Goal: Task Accomplishment & Management: Complete application form

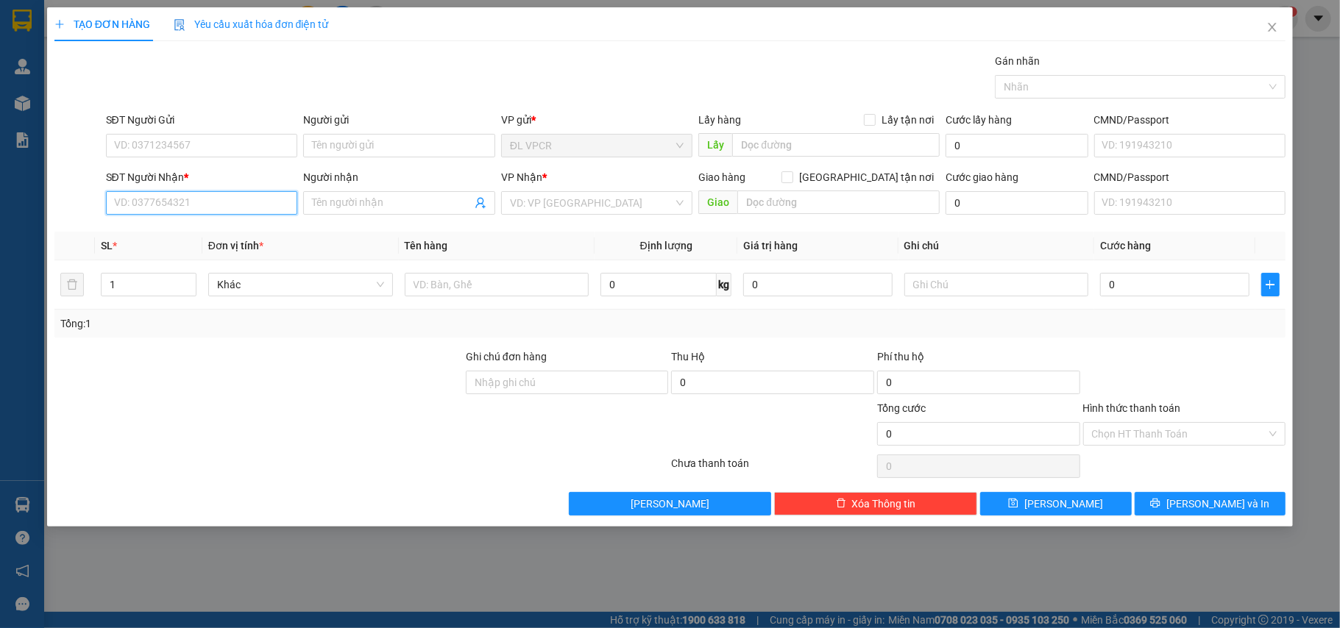
click at [197, 209] on input "SĐT Người Nhận *" at bounding box center [202, 203] width 192 height 24
click at [197, 235] on div "0775568804 - ÚT TRÂM" at bounding box center [202, 234] width 174 height 16
type input "0775568804"
type input "ÚT TRÂM"
type input "[GEOGRAPHIC_DATA]- ĐẢO [GEOGRAPHIC_DATA]-[GEOGRAPHIC_DATA]"
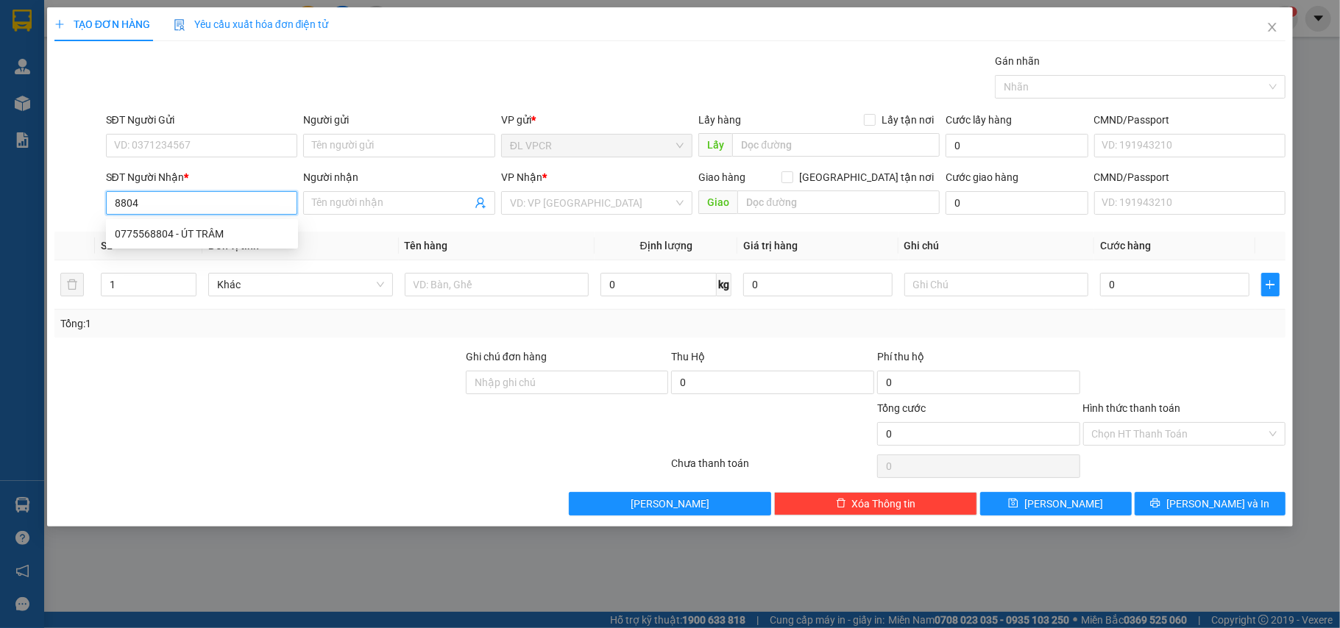
type input "200.000"
type input "0775568804"
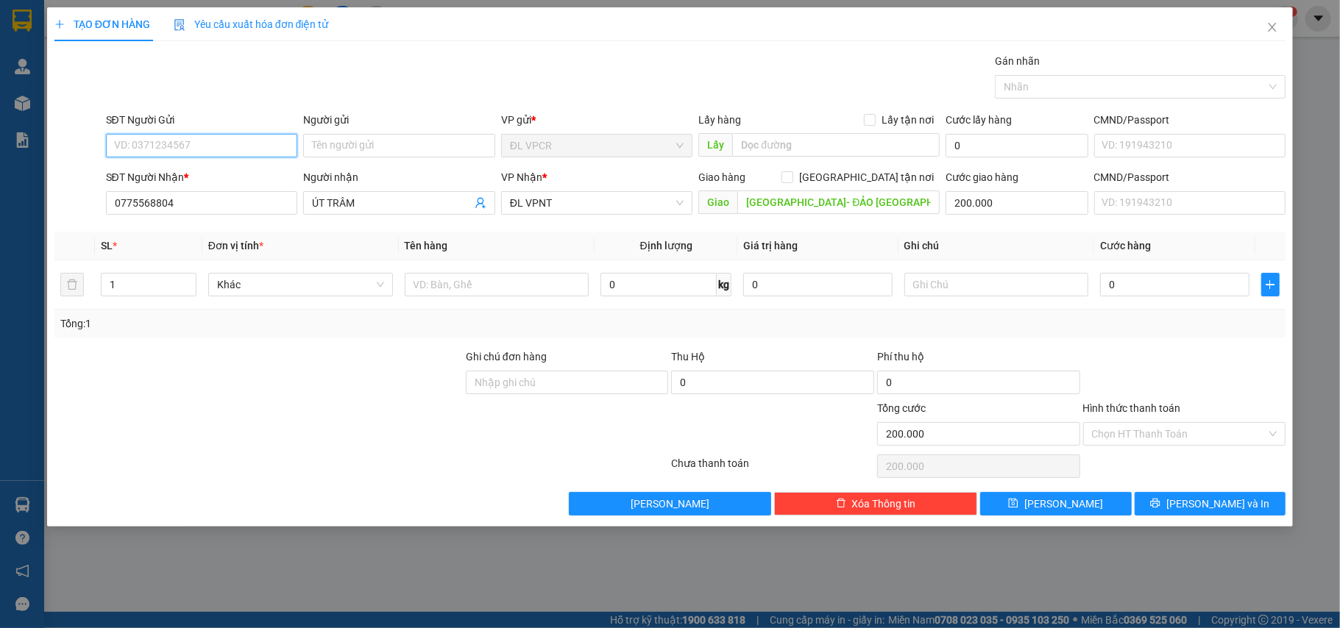
click at [174, 149] on input "SĐT Người Gửi" at bounding box center [202, 146] width 192 height 24
click at [185, 169] on div "0399464337 - HỢI" at bounding box center [202, 176] width 174 height 16
type input "0399464337"
type input "HỢI"
click at [474, 281] on input "text" at bounding box center [497, 285] width 185 height 24
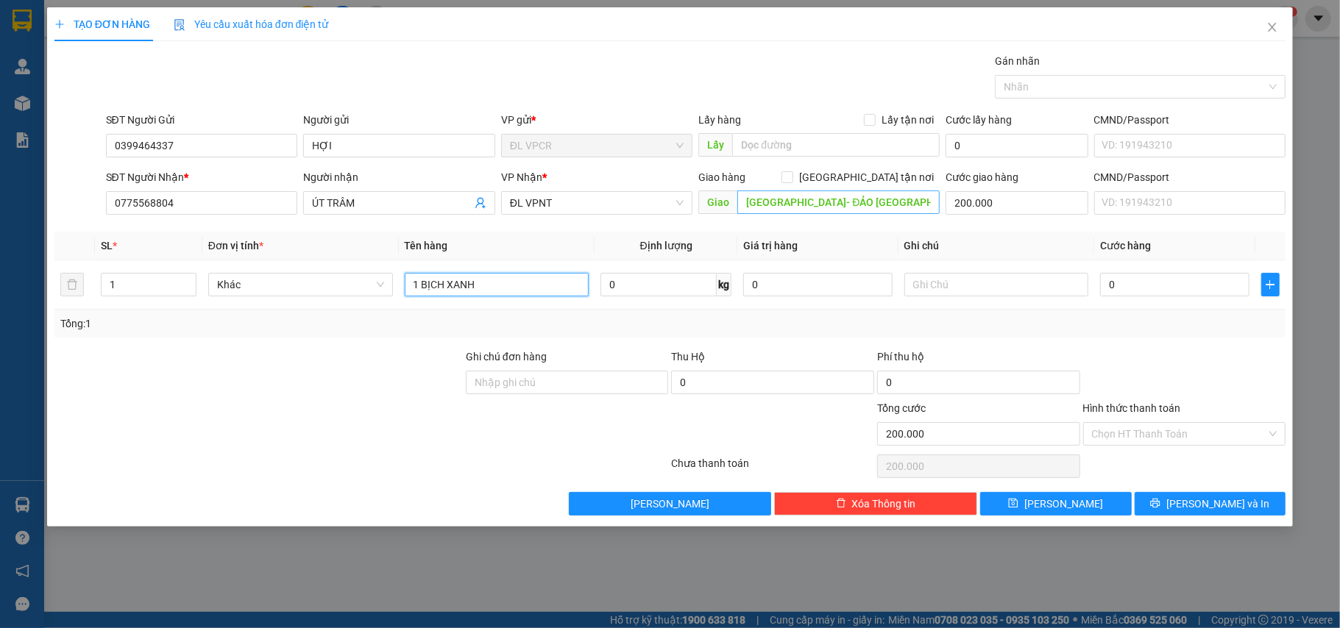
type input "1 BỊCH XANH"
click at [786, 200] on input "[GEOGRAPHIC_DATA]- ĐẢO [GEOGRAPHIC_DATA]-[GEOGRAPHIC_DATA]" at bounding box center [838, 203] width 202 height 24
click at [1183, 297] on input "0" at bounding box center [1174, 285] width 149 height 24
type input "2"
type input "200.002"
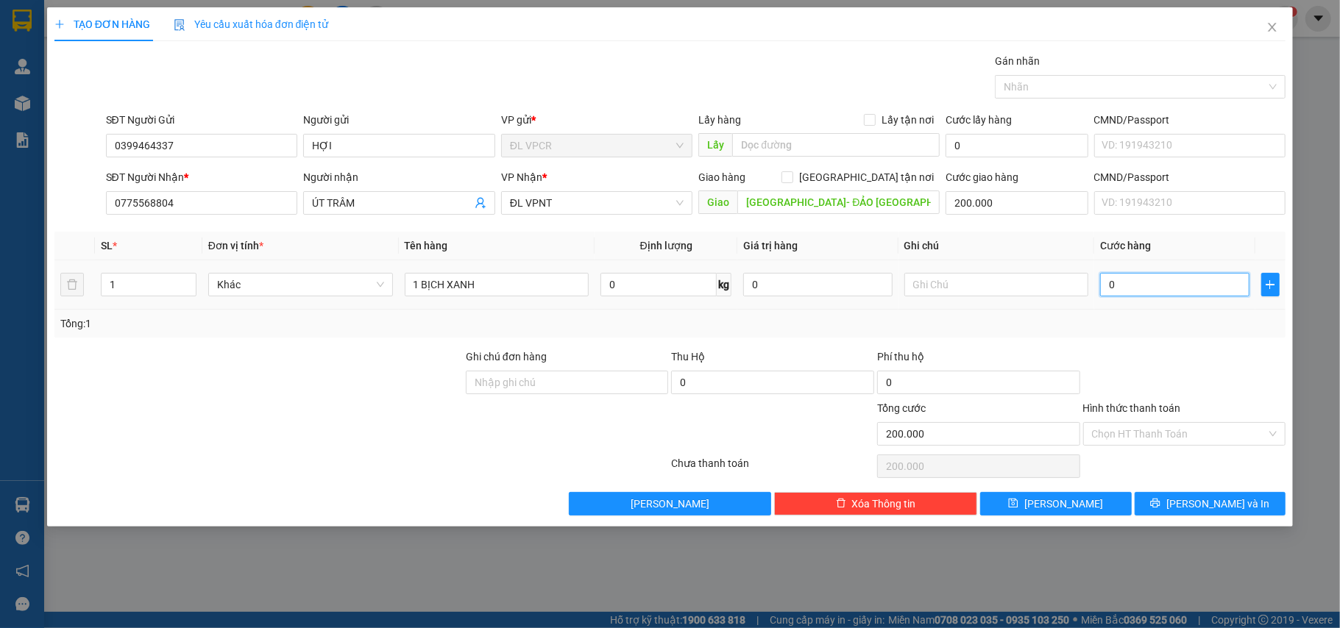
type input "200.002"
type input "20"
type input "200.020"
type input "20.000"
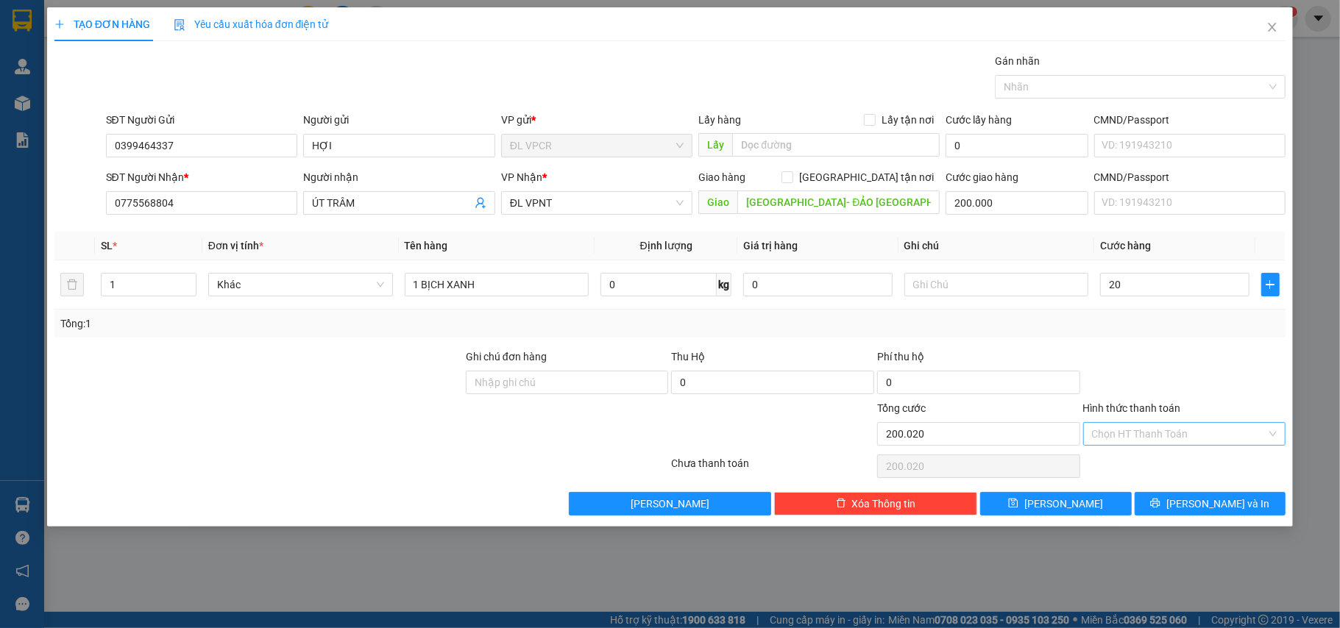
type input "220.000"
click at [1176, 443] on input "Hình thức thanh toán" at bounding box center [1179, 434] width 175 height 22
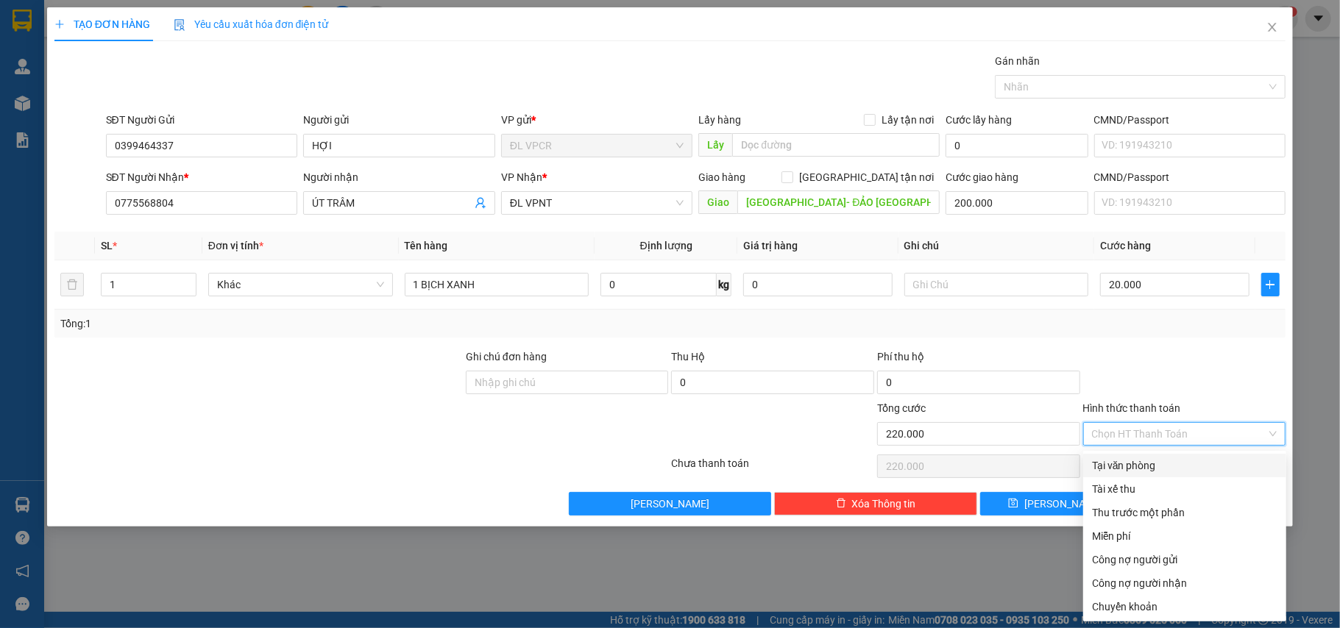
click at [1149, 460] on div "Tại văn phòng" at bounding box center [1184, 466] width 185 height 16
type input "0"
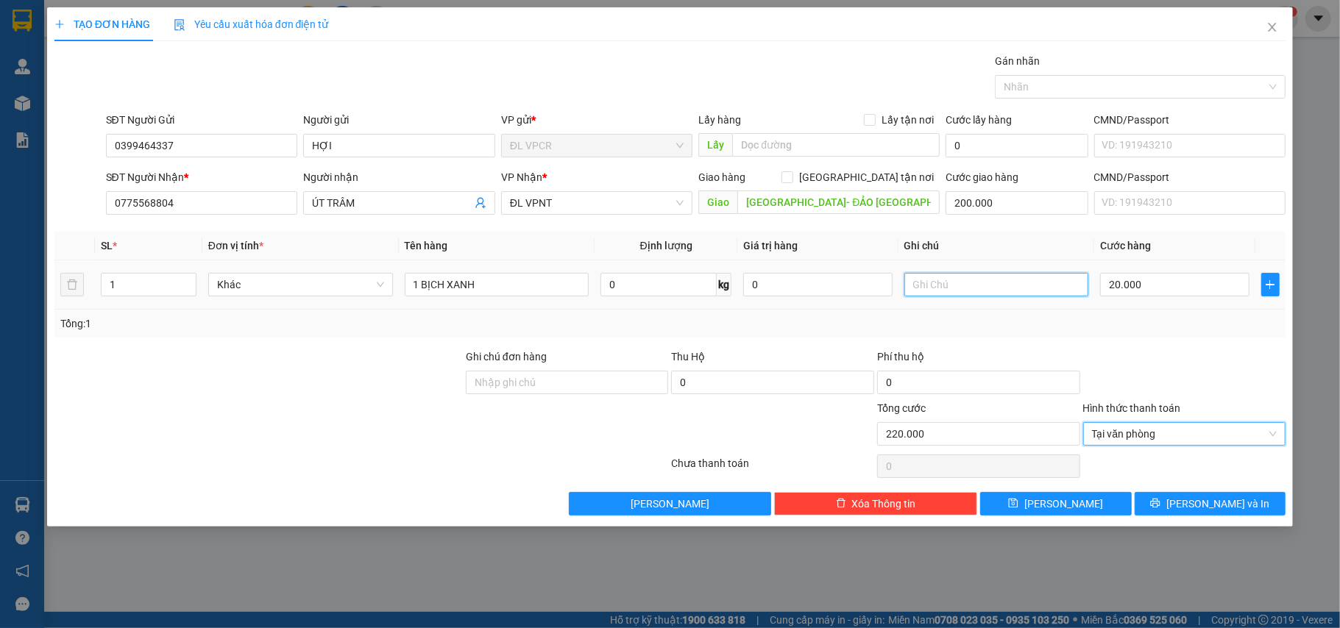
click at [972, 291] on input "text" at bounding box center [996, 285] width 185 height 24
type input "GTN 150k - GIAO BÊN BỜ"
click at [1110, 369] on div at bounding box center [1185, 375] width 206 height 52
click at [1004, 206] on input "200.000" at bounding box center [1017, 203] width 142 height 24
type input "1"
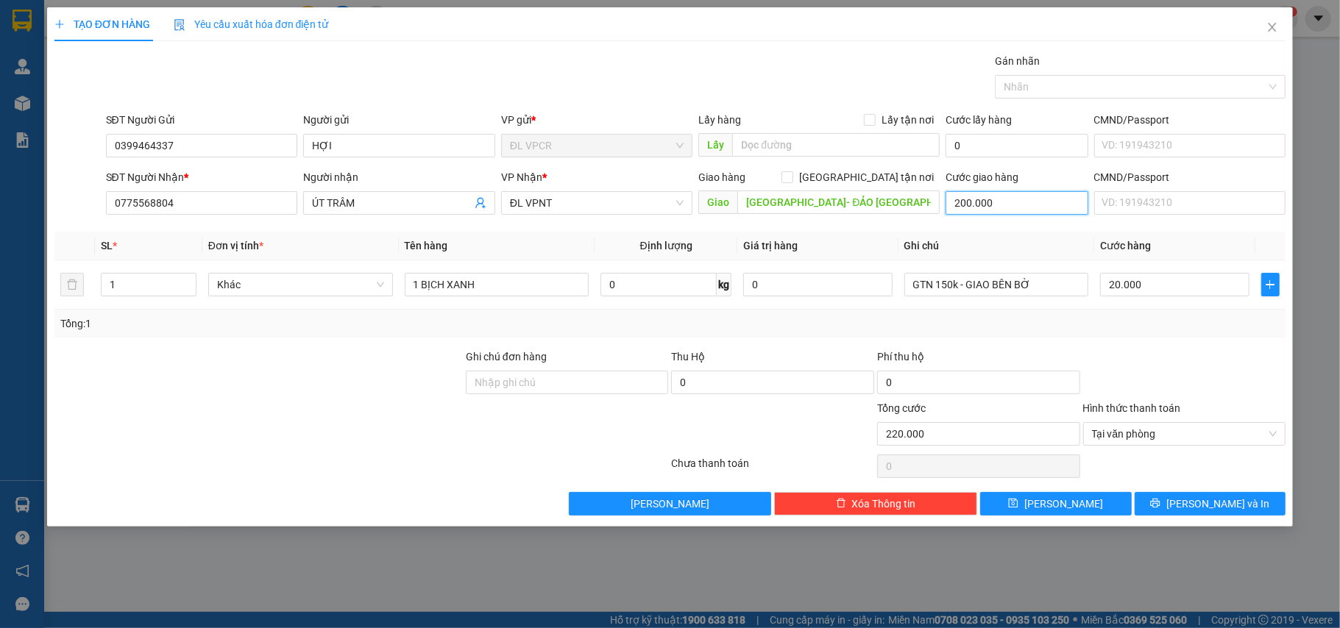
type input "20.001"
type input "15"
type input "20.015"
type input "150"
type input "20.150"
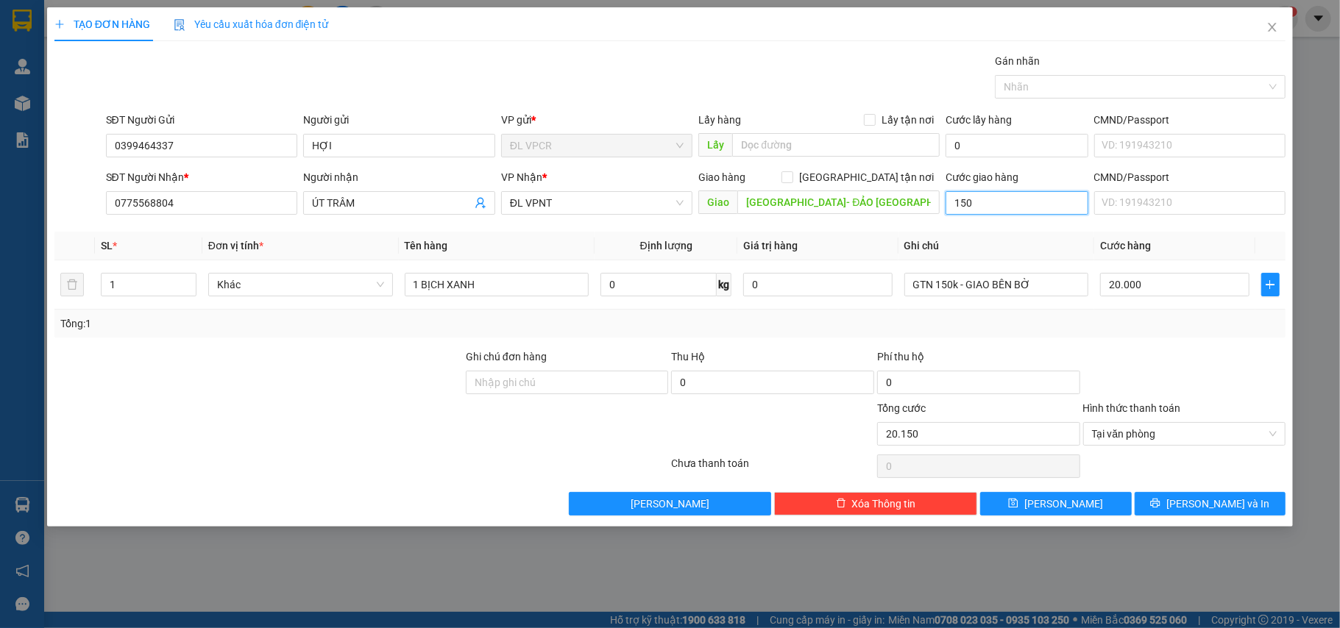
type input "150.000"
type input "170.000"
click at [1205, 506] on span "[PERSON_NAME] và In" at bounding box center [1217, 504] width 103 height 16
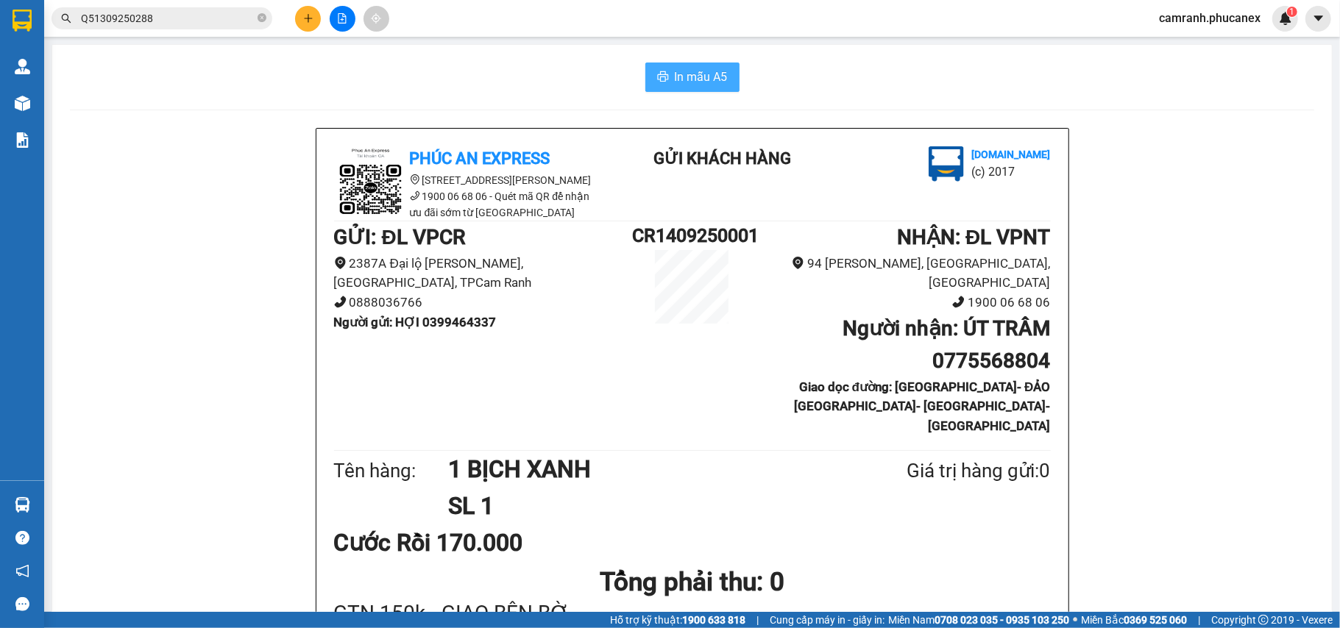
click at [678, 83] on span "In mẫu A5" at bounding box center [701, 77] width 53 height 18
